Goal: Task Accomplishment & Management: Use online tool/utility

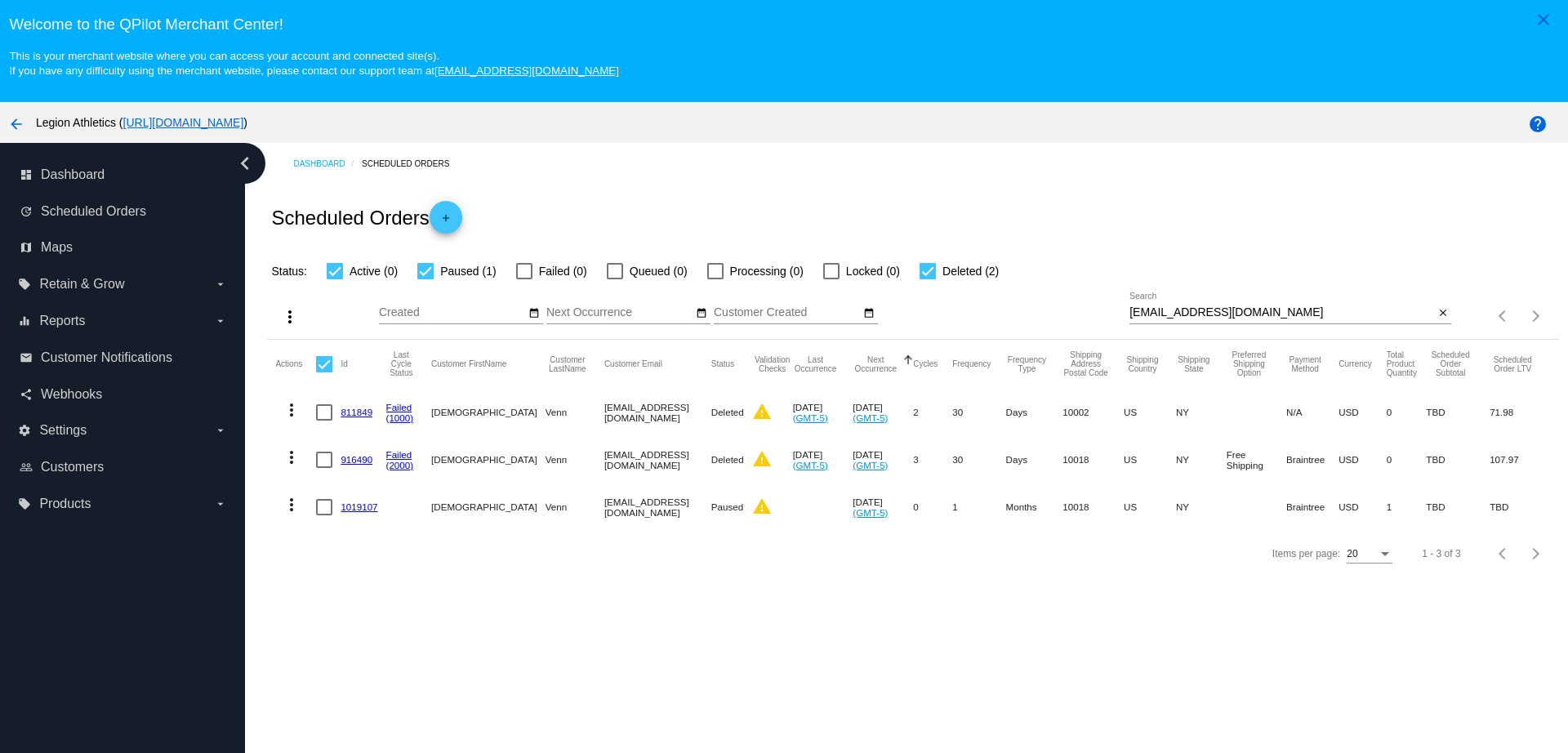
click at [357, 502] on link "1019107" at bounding box center [359, 507] width 37 height 11
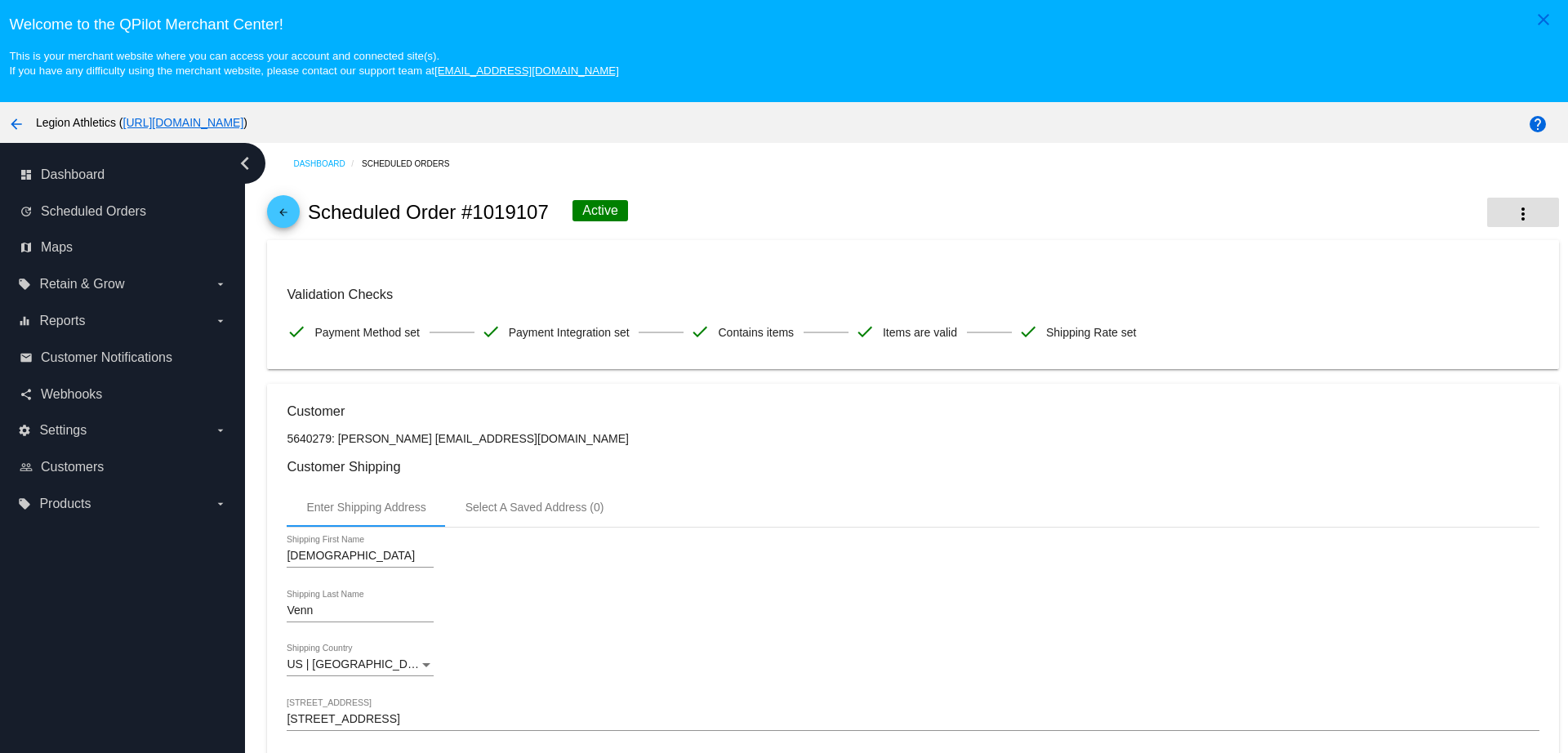
click at [1487, 202] on button "more_vert" at bounding box center [1523, 212] width 72 height 29
click at [1417, 301] on button "cached Process Now" at bounding box center [1414, 301] width 229 height 39
copy p "[EMAIL_ADDRESS][DOMAIN_NAME]"
drag, startPoint x: 528, startPoint y: 441, endPoint x: 418, endPoint y: 441, distance: 110.0
click at [418, 441] on p "5640279: [PERSON_NAME] [EMAIL_ADDRESS][DOMAIN_NAME]" at bounding box center [913, 438] width 1252 height 13
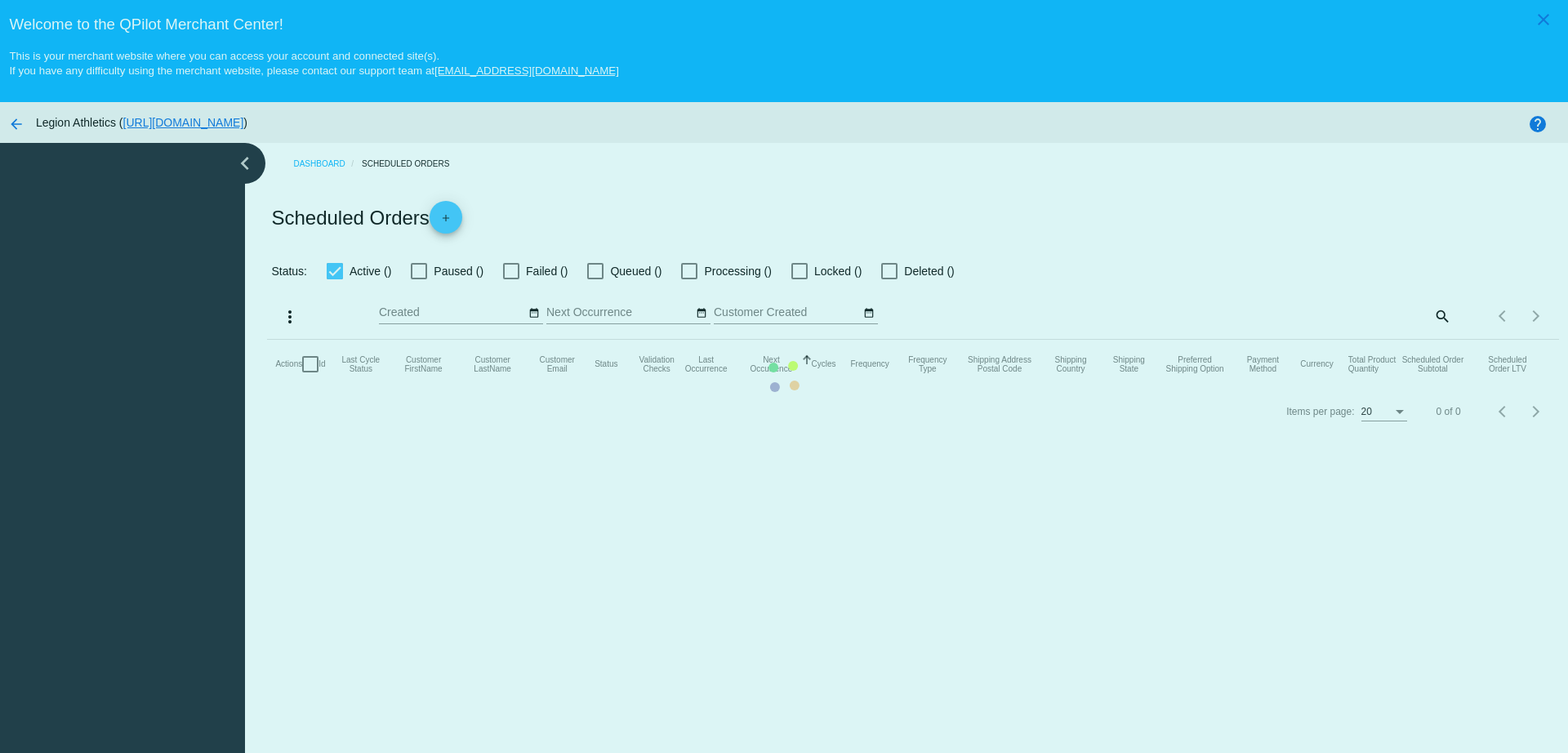
checkbox input "true"
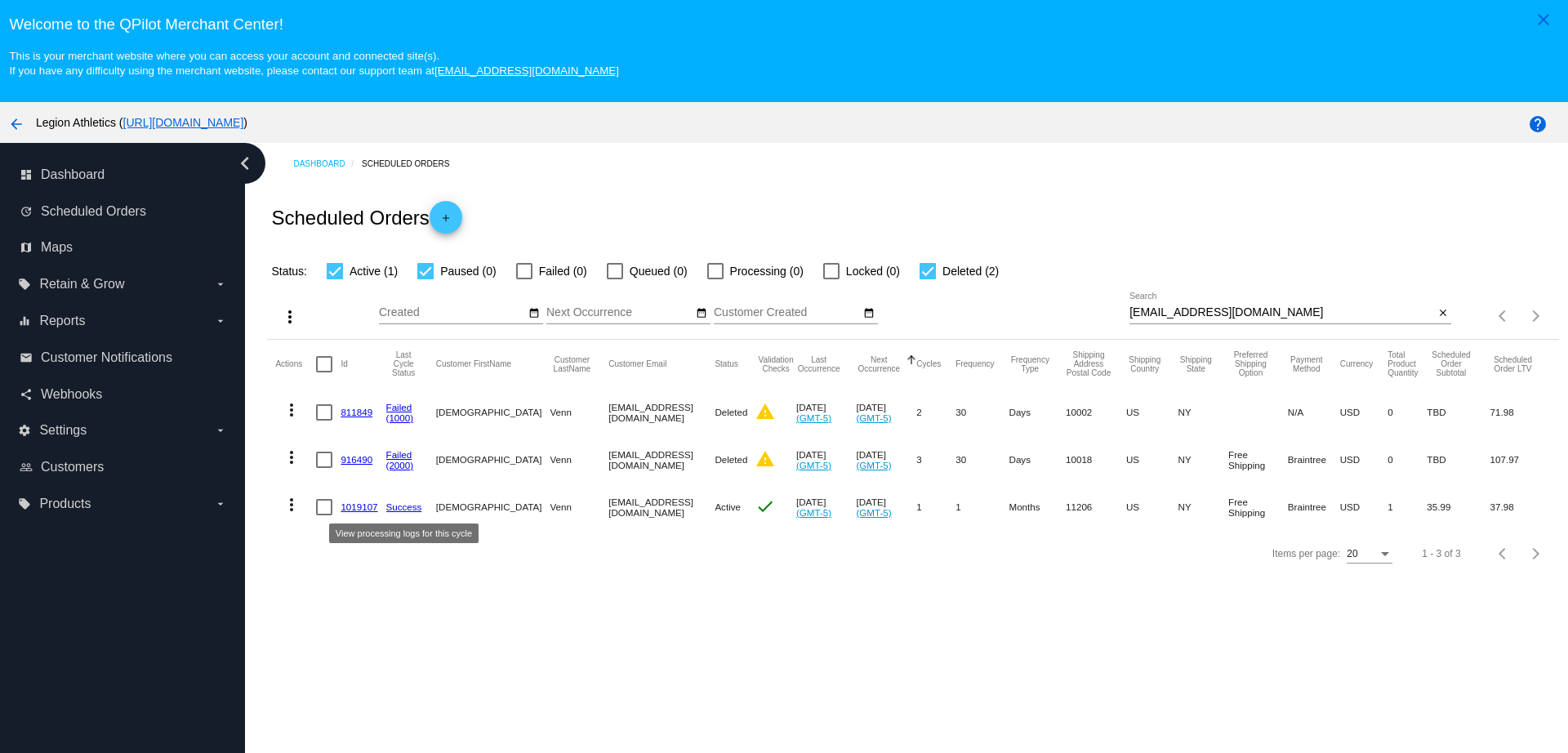
click at [349, 507] on link "1019107" at bounding box center [359, 507] width 37 height 11
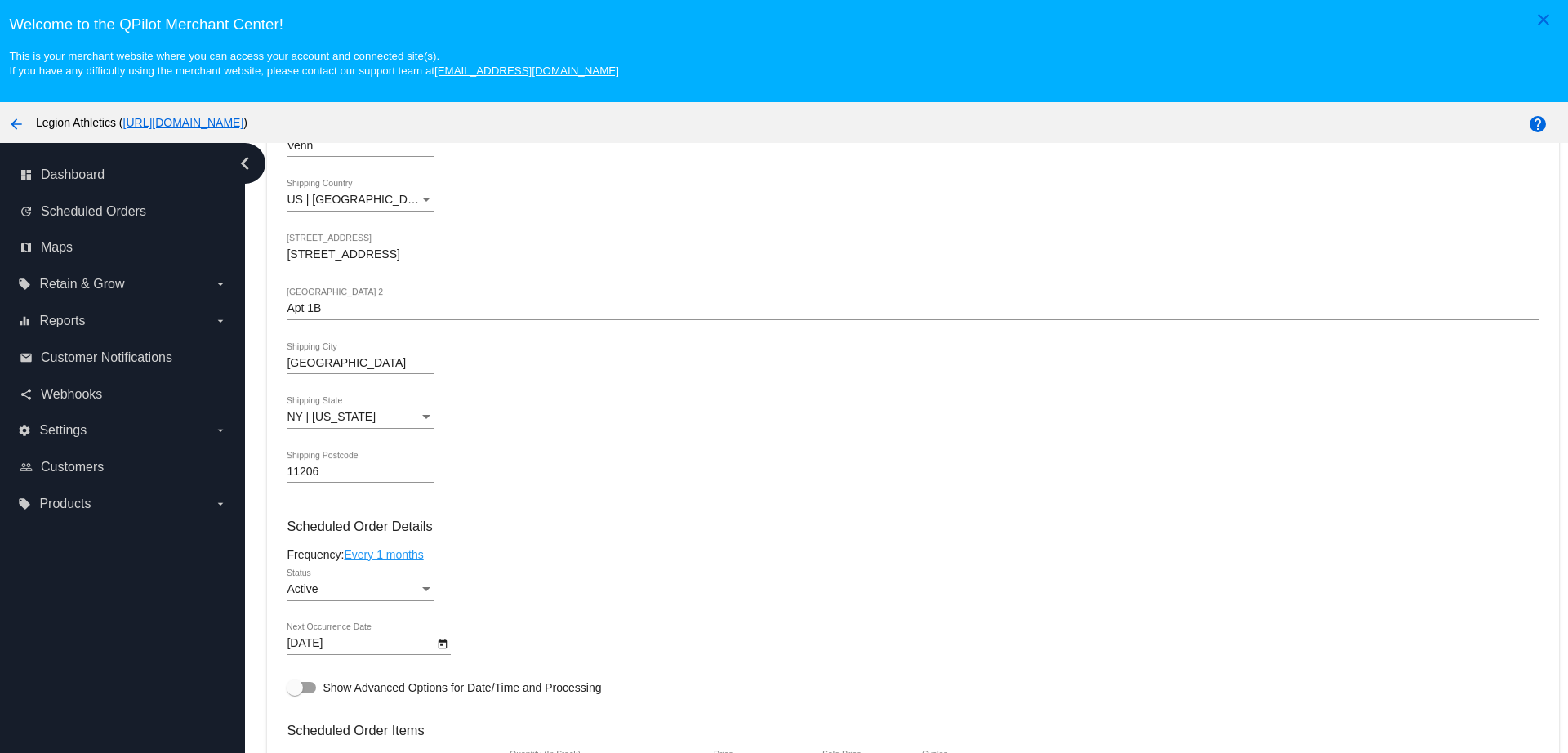
scroll to position [919, 0]
